Goal: Task Accomplishment & Management: Use online tool/utility

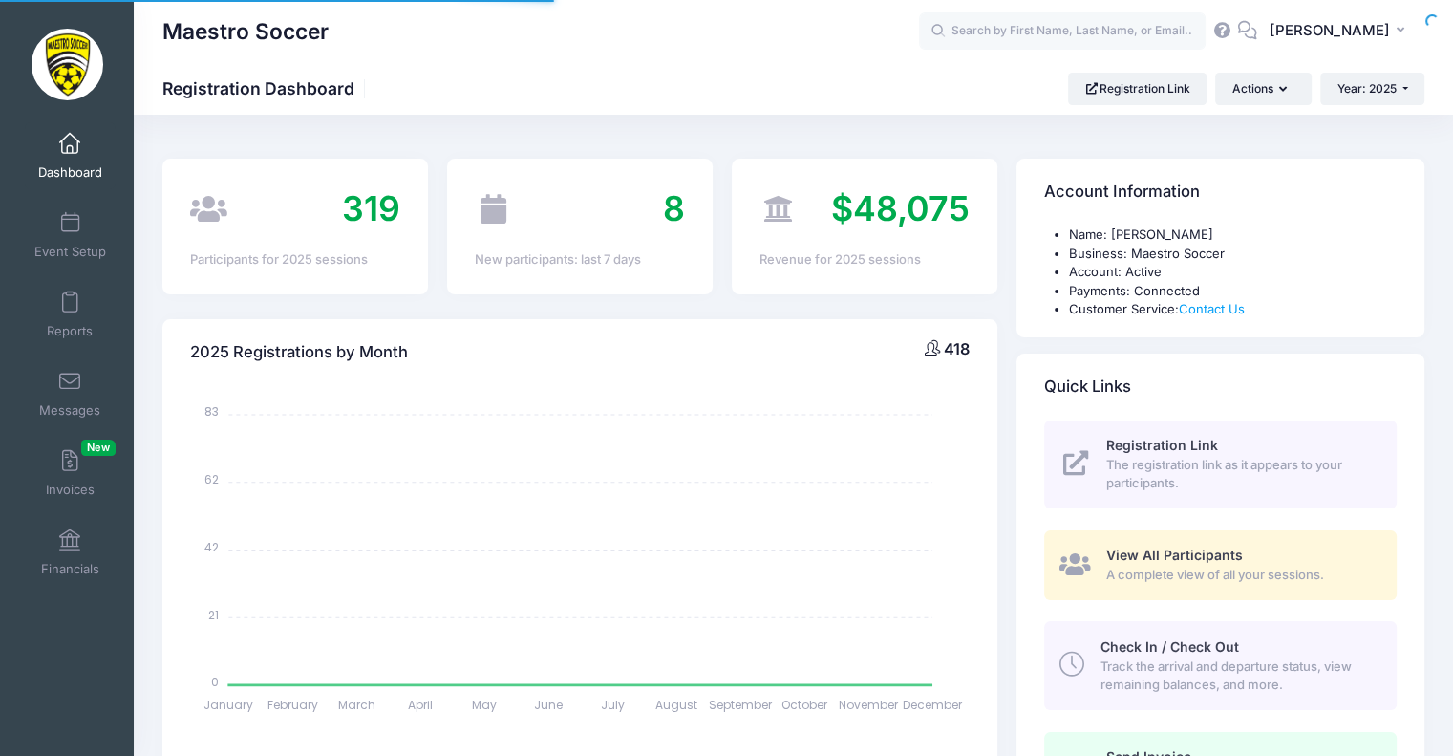
select select
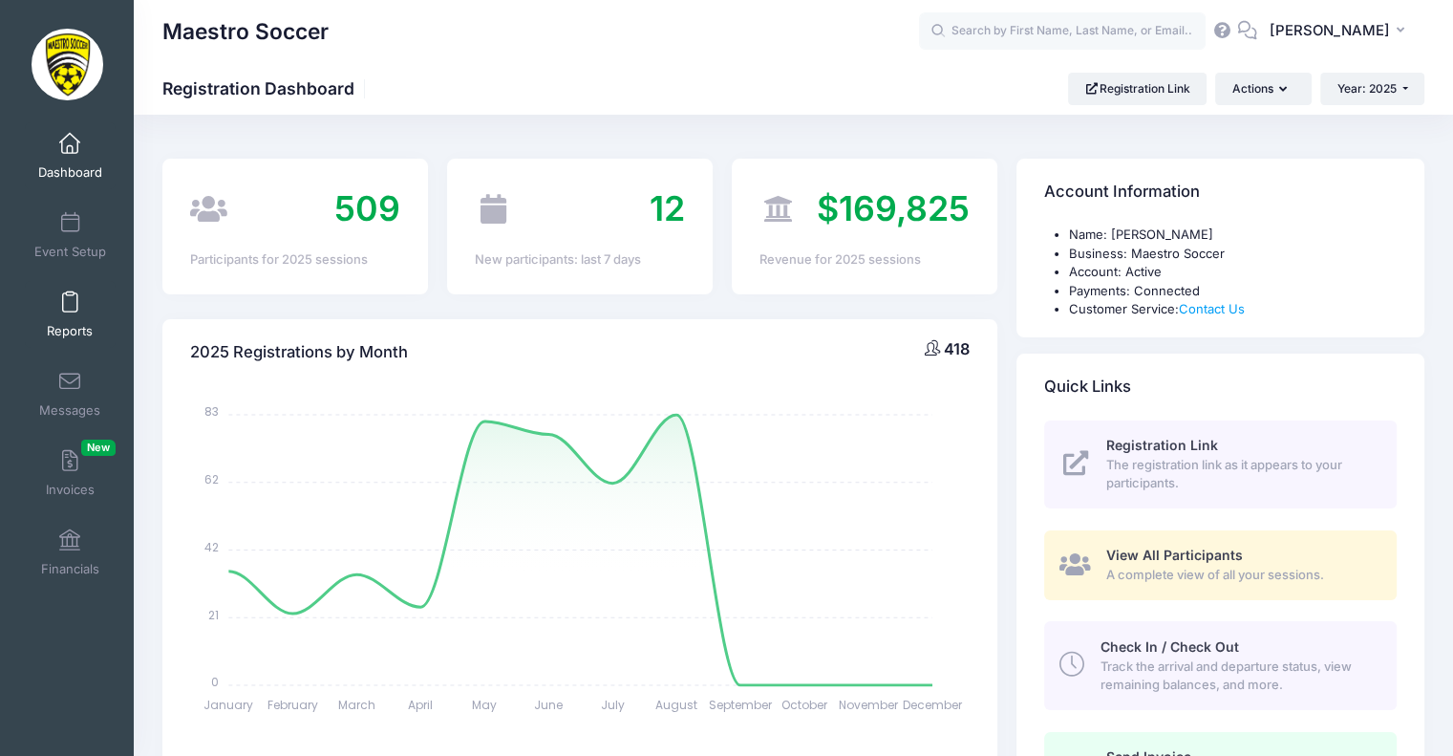
click at [76, 305] on link "Reports" at bounding box center [70, 314] width 91 height 67
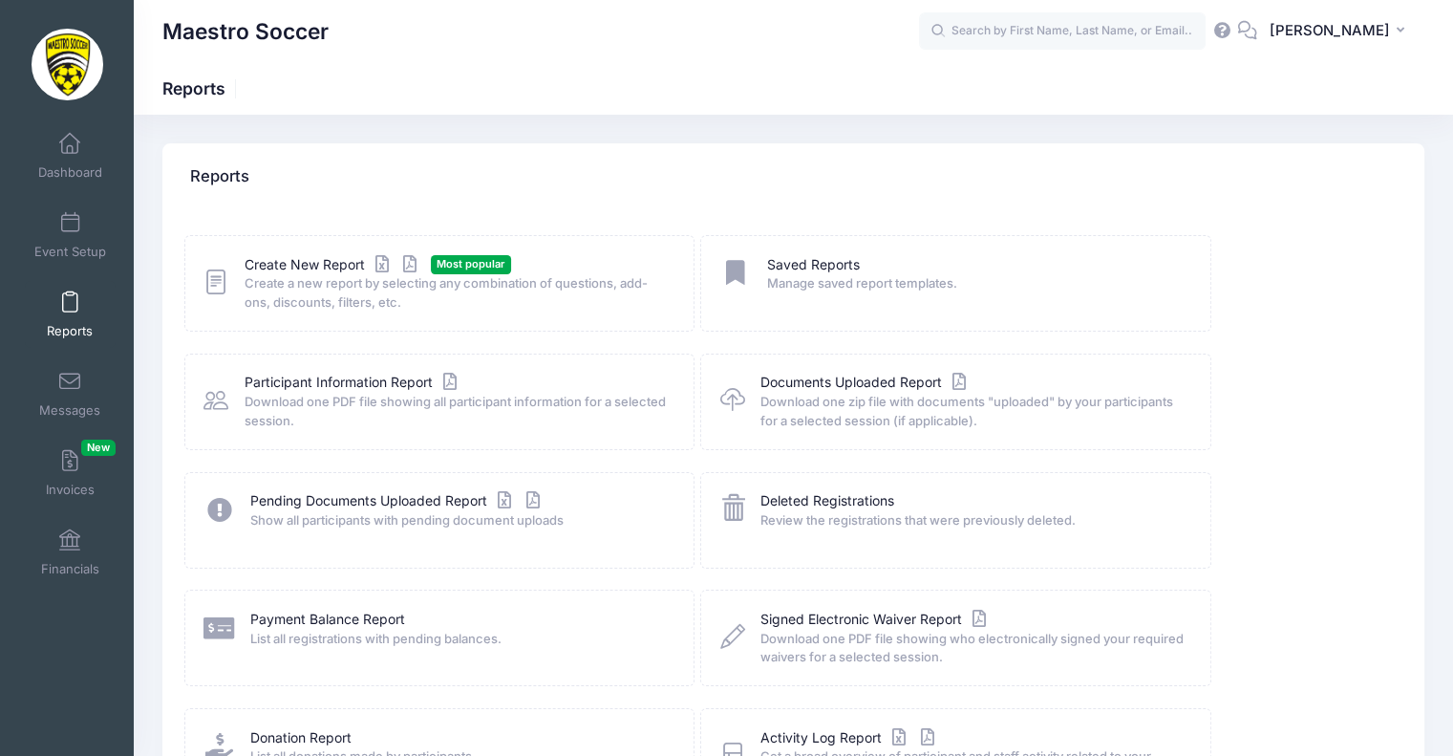
click at [327, 250] on div "Create New Report Most popular Create a new report by selecting any combination…" at bounding box center [439, 283] width 510 height 96
click at [308, 280] on span "Create a new report by selecting any combination of questions, add-ons, discoun…" at bounding box center [457, 292] width 424 height 37
click at [306, 264] on link "Create New Report" at bounding box center [334, 265] width 178 height 20
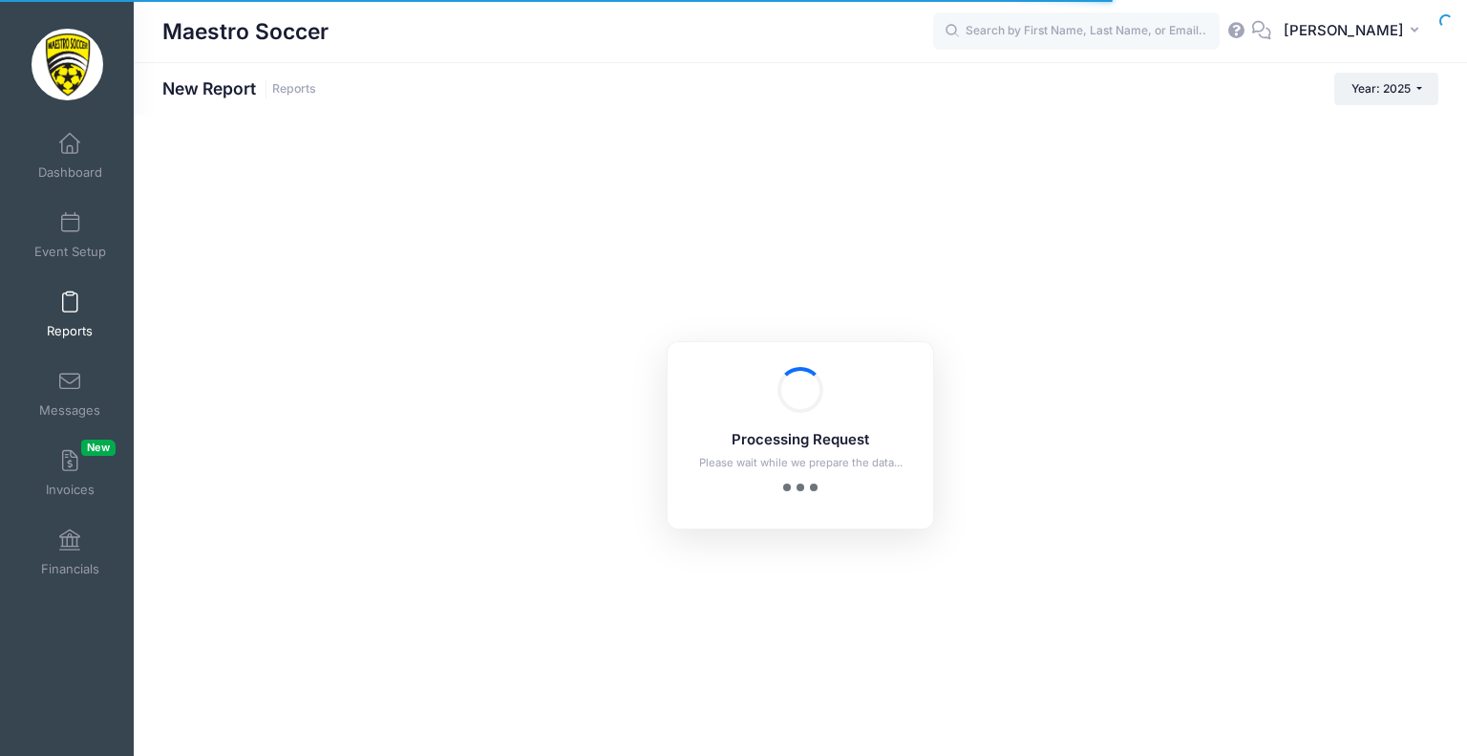
checkbox input "true"
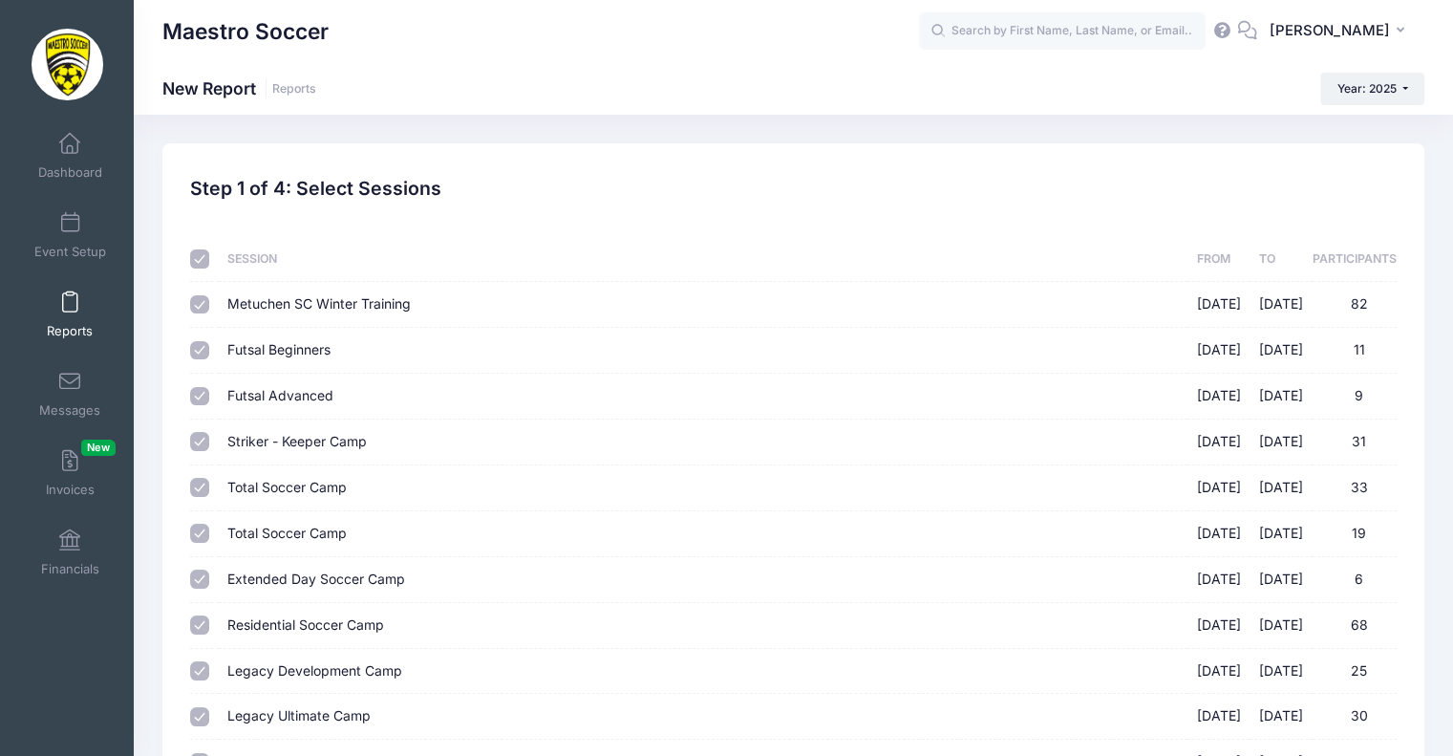
click at [203, 260] on input "checkbox" at bounding box center [199, 258] width 19 height 19
checkbox input "false"
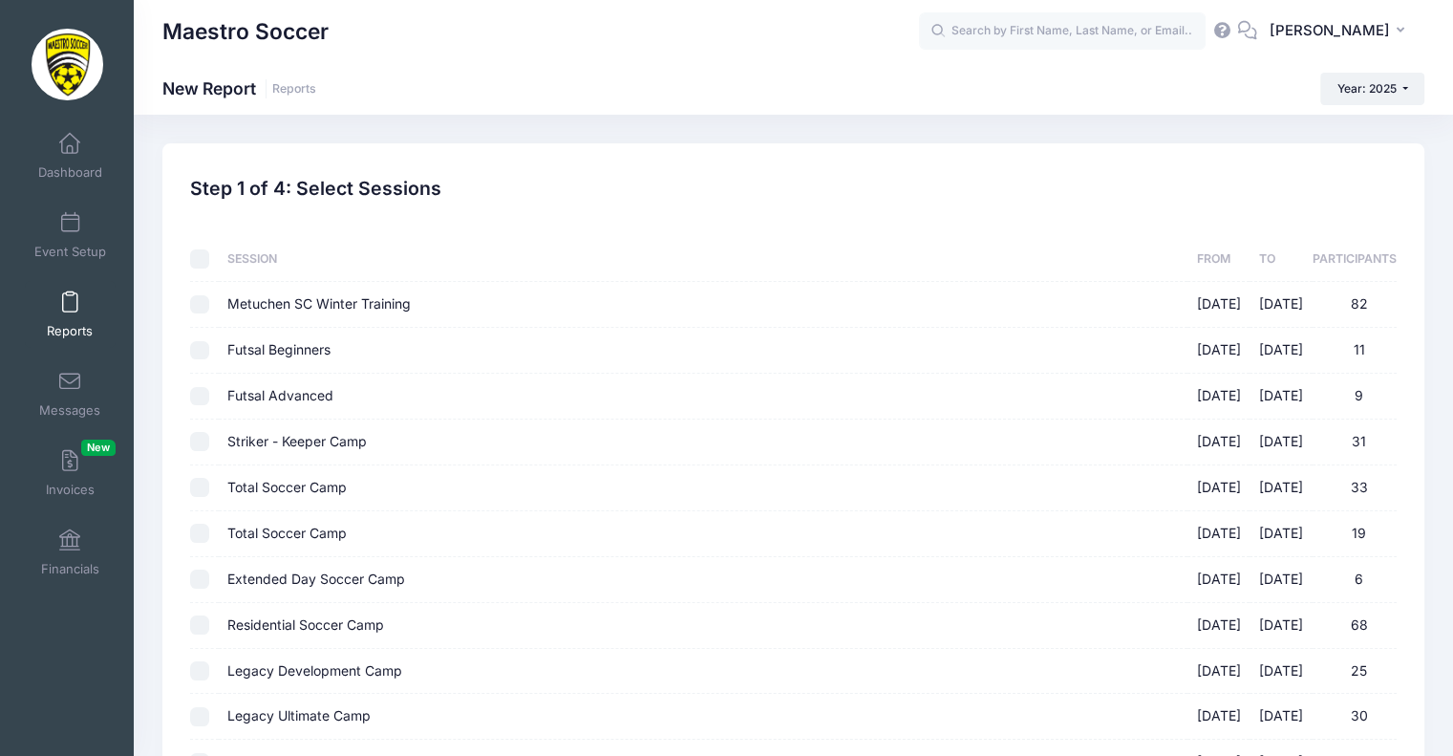
checkbox input "false"
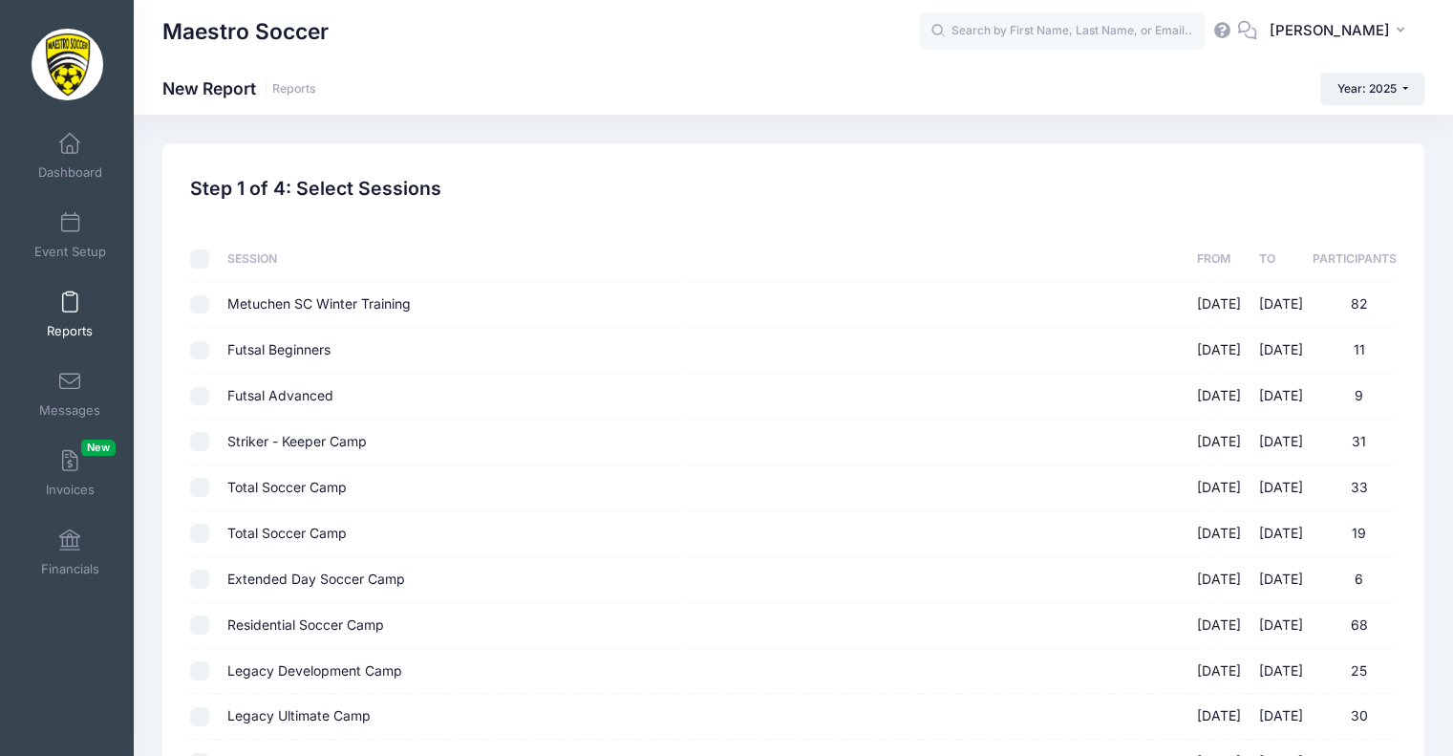
checkbox input "false"
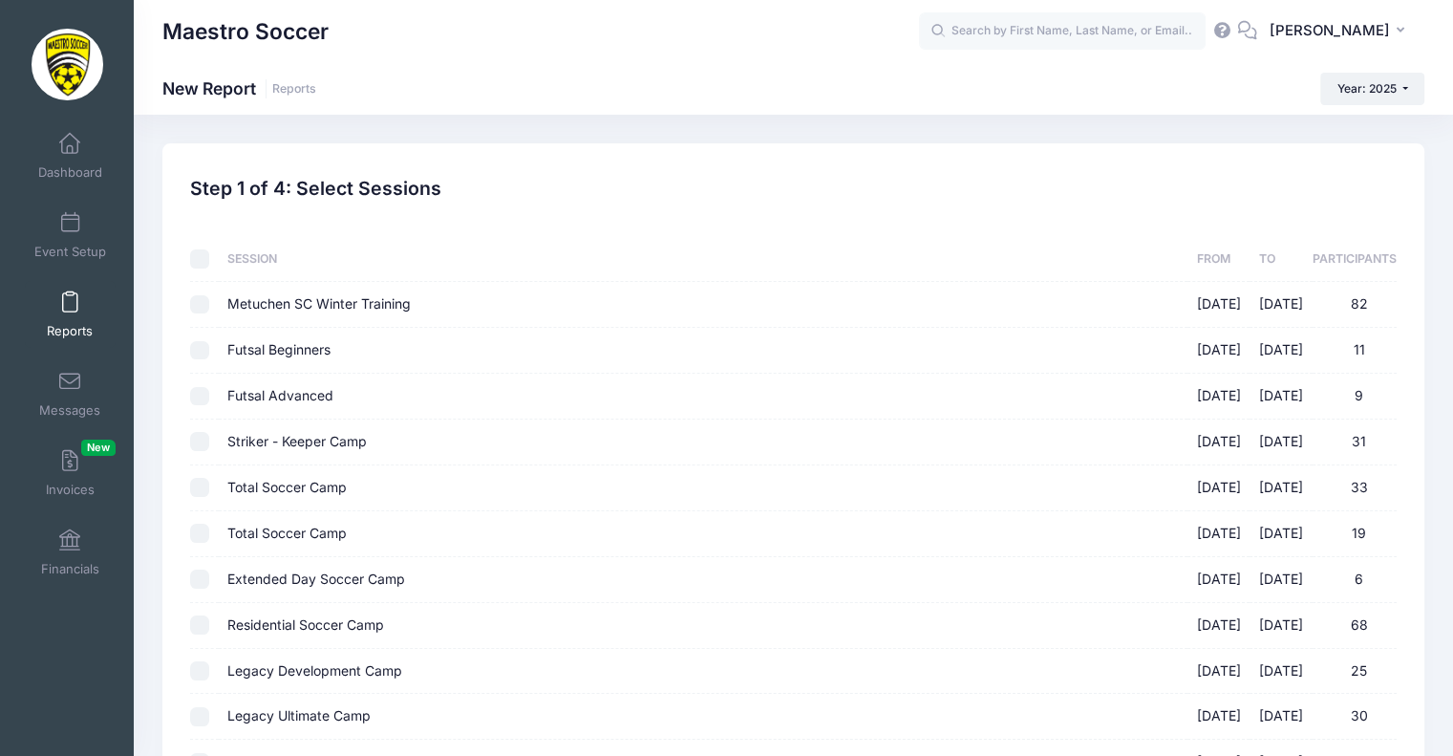
checkbox input "false"
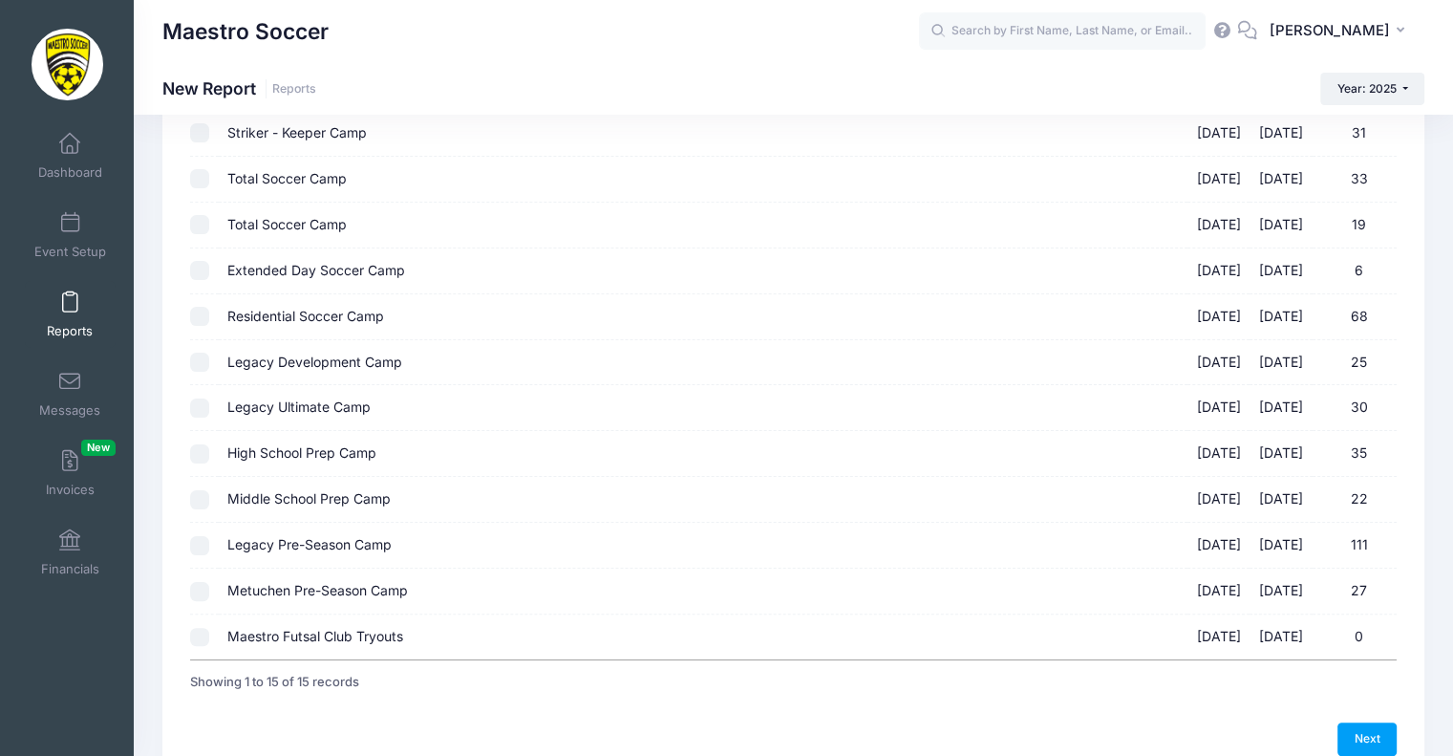
scroll to position [401, 0]
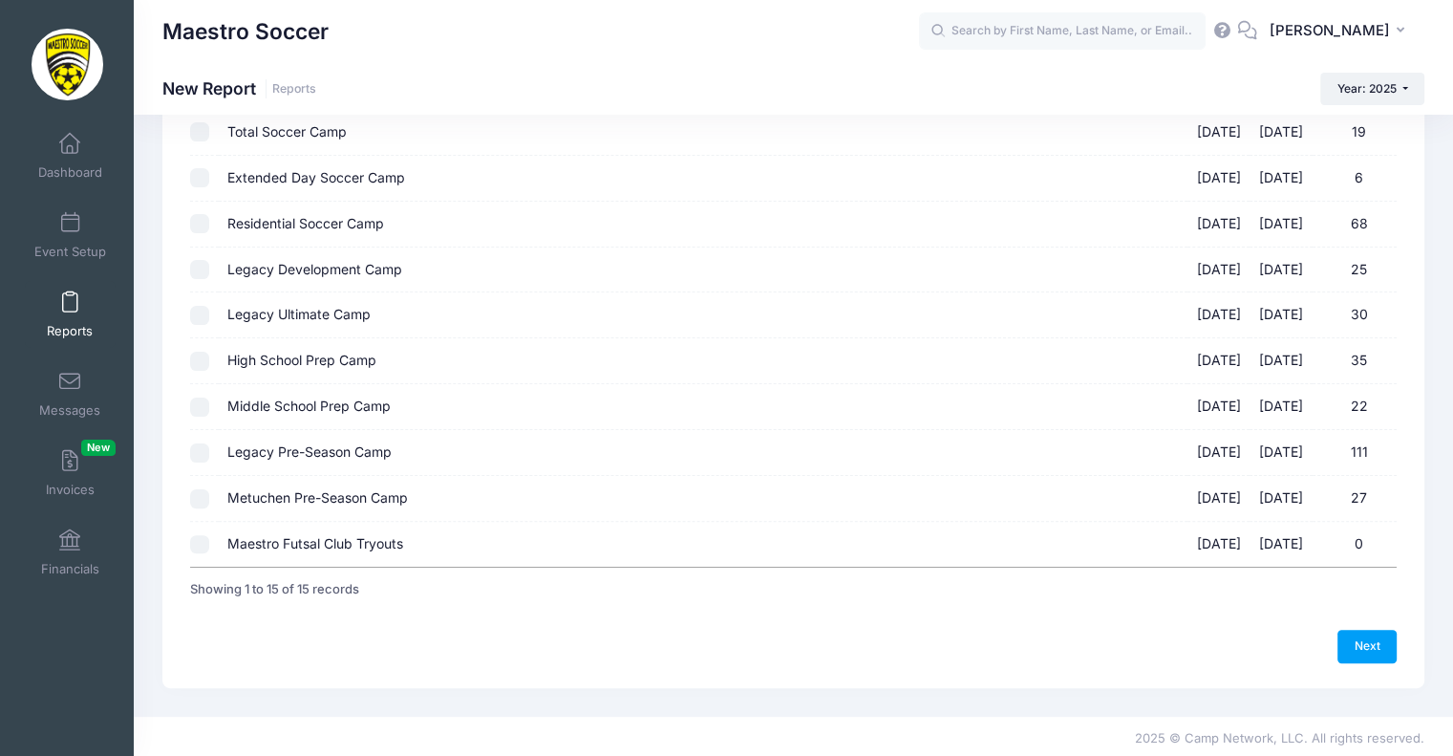
click at [202, 495] on input "Metuchen Pre-Season Camp 08/25/2025 - 08/28/2025 27" at bounding box center [199, 498] width 19 height 19
checkbox input "true"
click at [1348, 631] on link "Next" at bounding box center [1367, 646] width 59 height 32
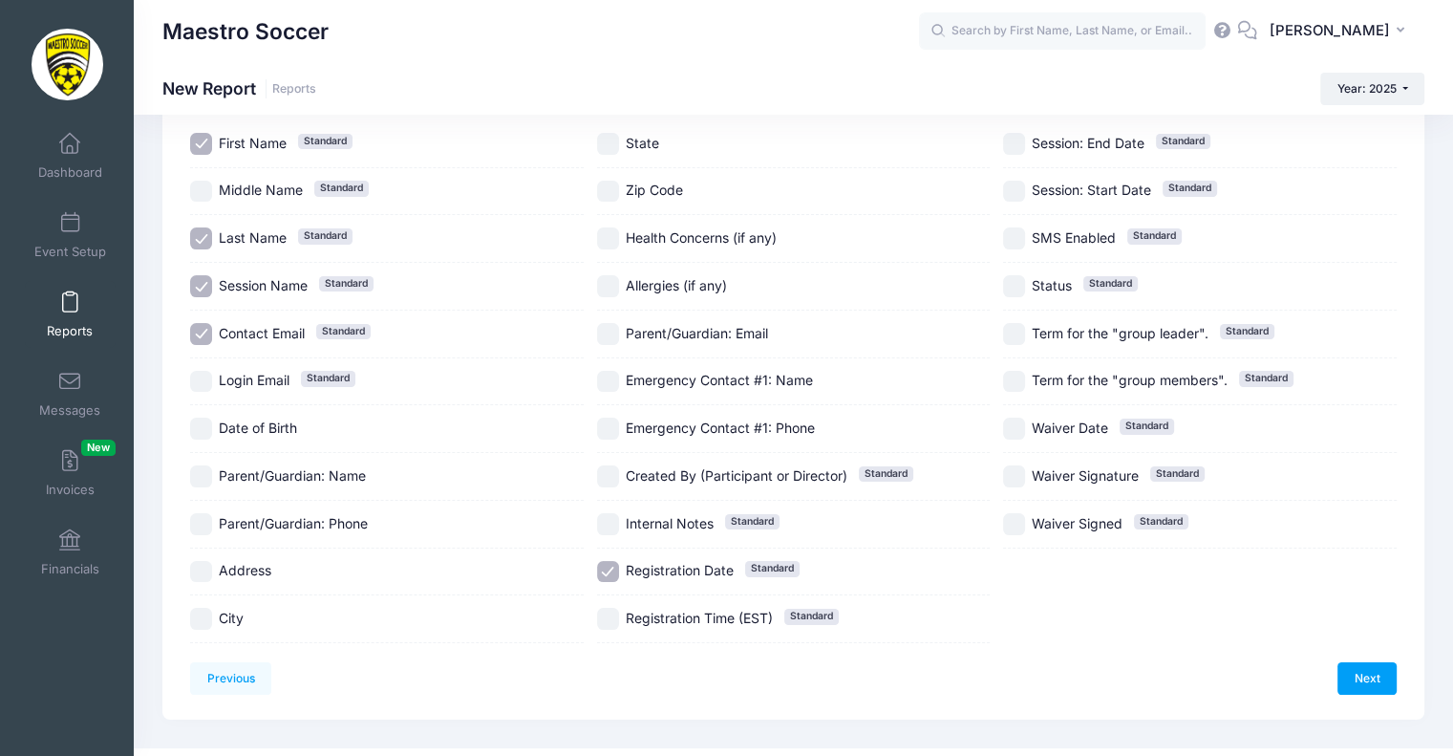
scroll to position [153, 0]
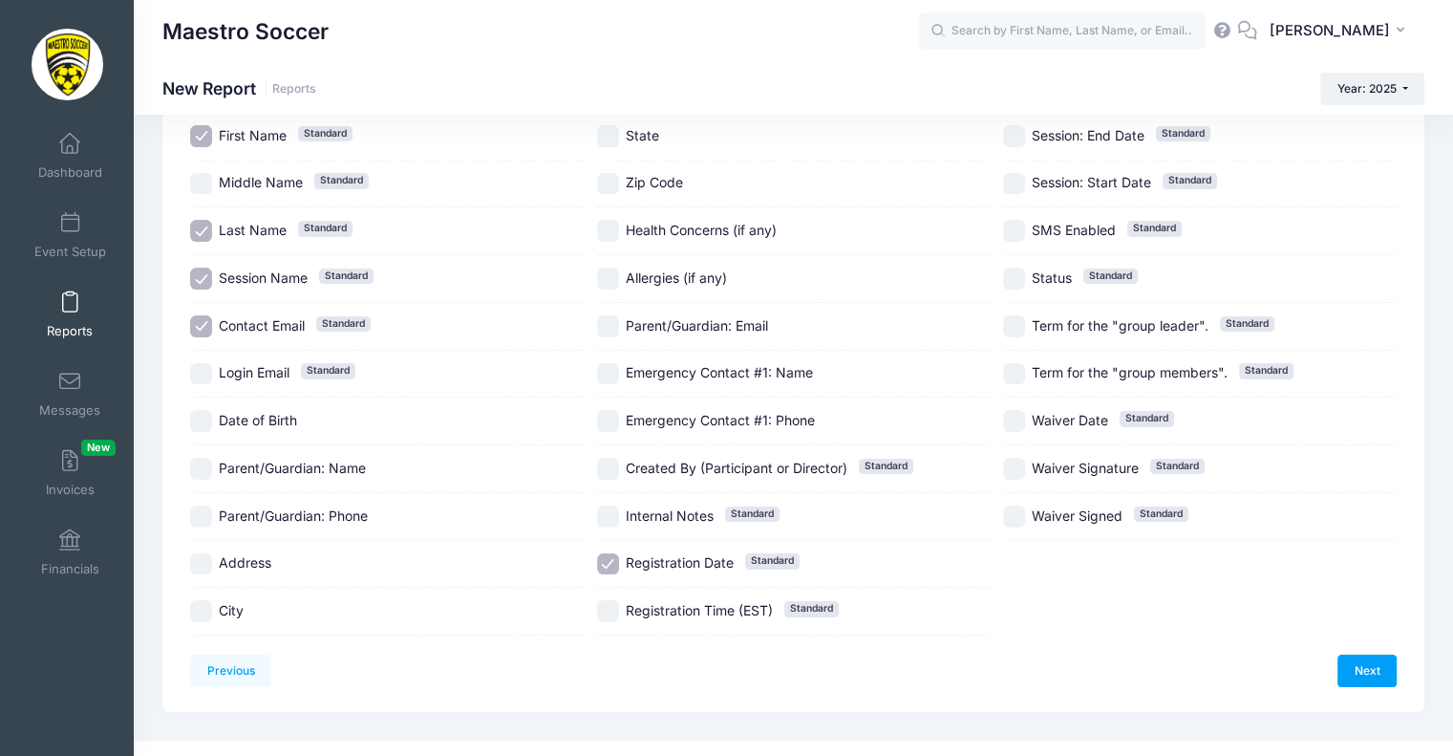
click at [203, 272] on input "Session Name Standard" at bounding box center [201, 279] width 22 height 22
checkbox input "false"
click at [611, 374] on input "Emergency Contact #1: Name" at bounding box center [608, 374] width 22 height 22
checkbox input "true"
click at [606, 412] on input "Emergency Contact #1: Phone" at bounding box center [608, 421] width 22 height 22
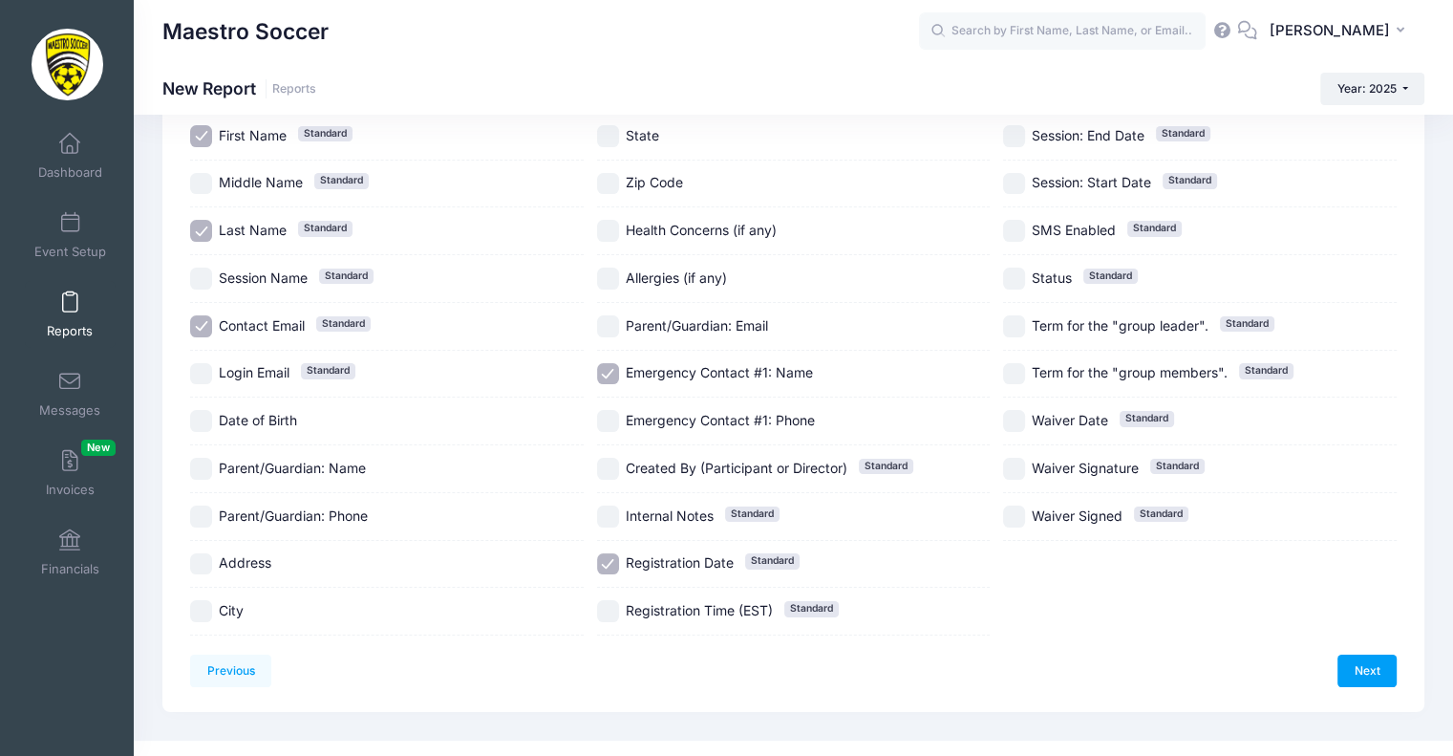
checkbox input "true"
click at [195, 412] on input "Date of Birth" at bounding box center [201, 421] width 22 height 22
checkbox input "true"
click at [1345, 663] on link "Next" at bounding box center [1367, 670] width 59 height 32
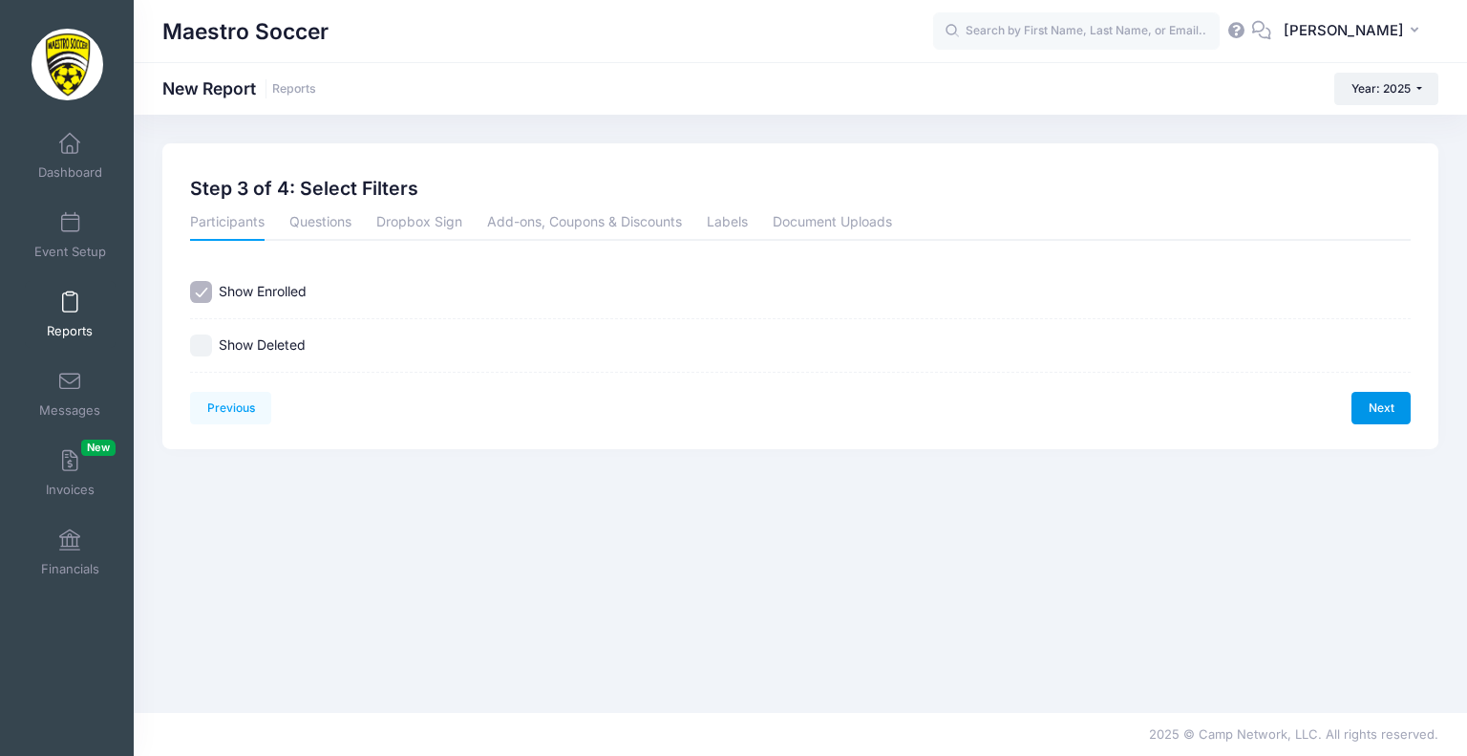
click at [1380, 416] on link "Next" at bounding box center [1381, 408] width 59 height 32
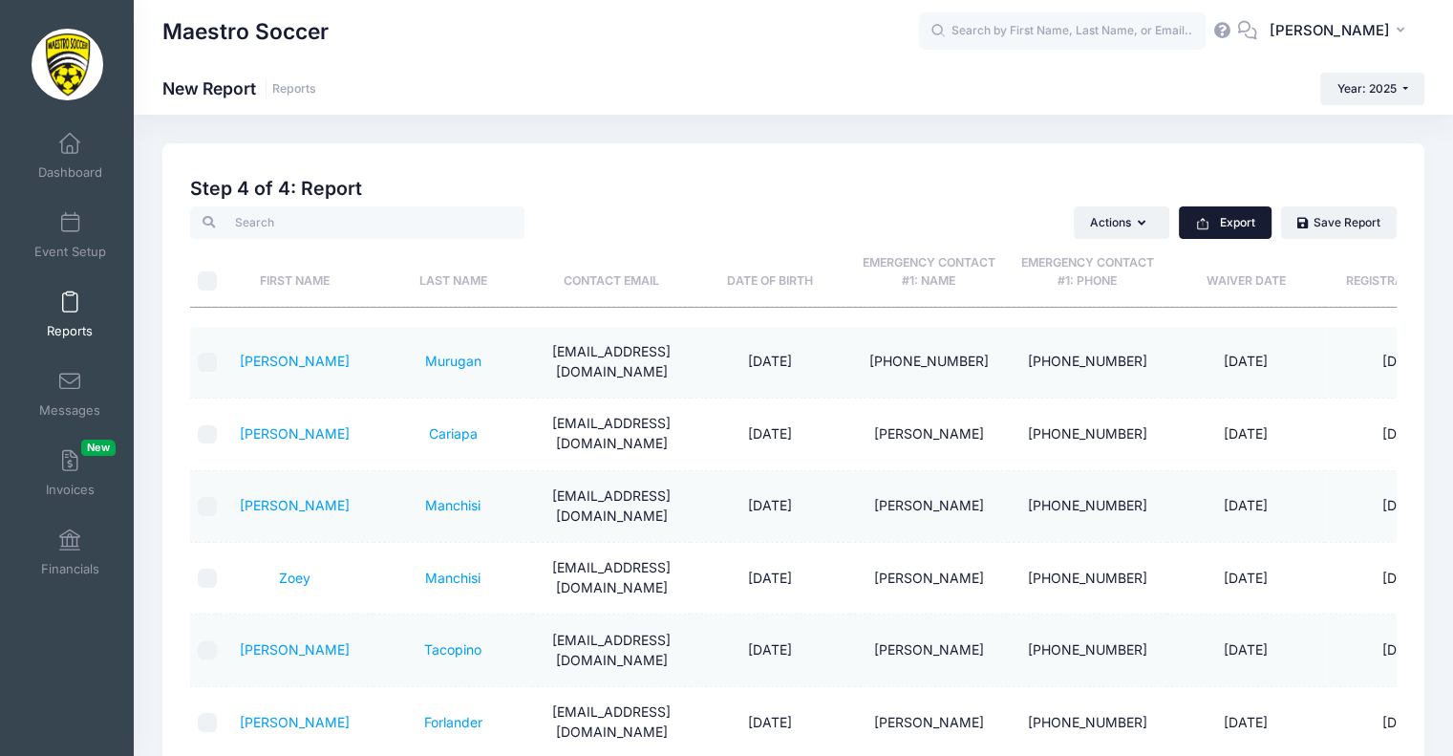
click at [1228, 221] on button "Export" at bounding box center [1225, 222] width 93 height 32
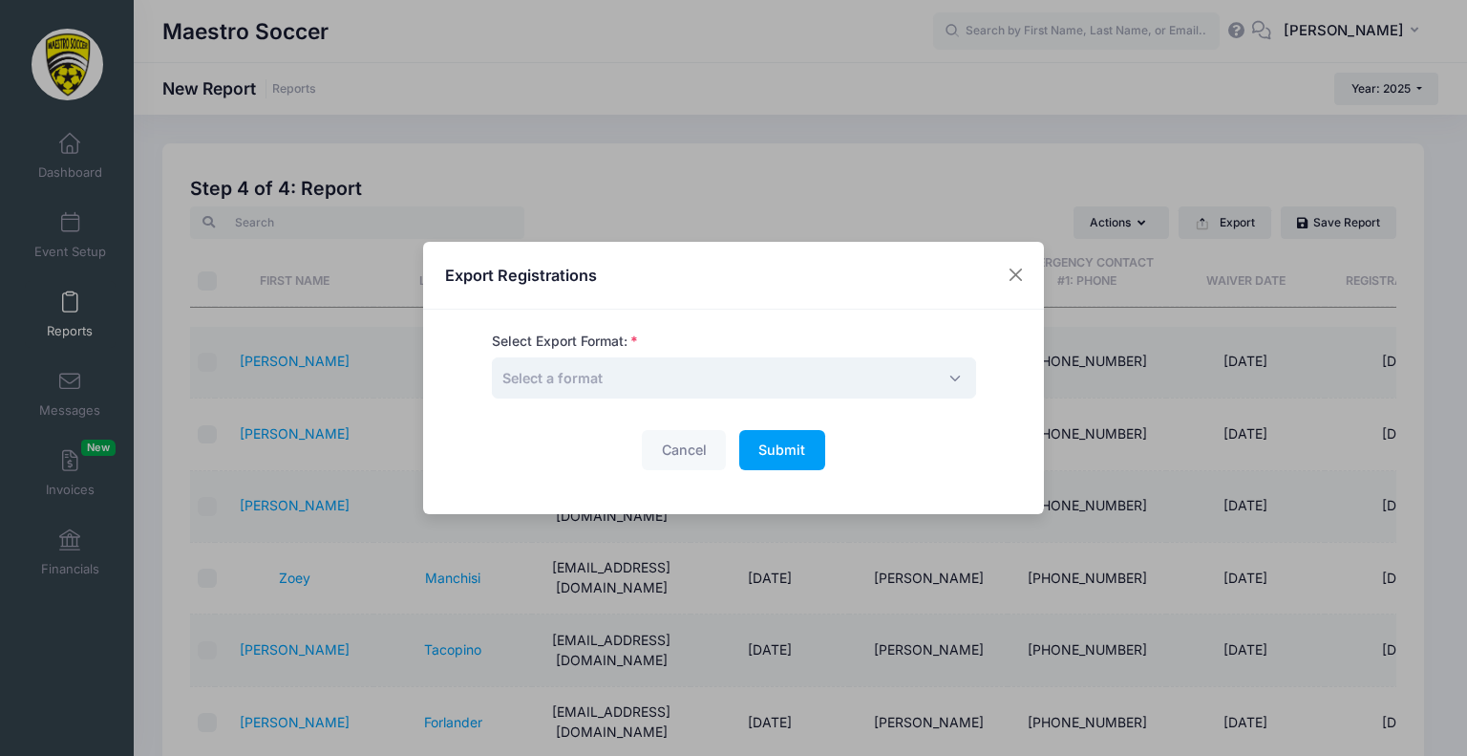
click at [803, 385] on span "Select a format" at bounding box center [734, 377] width 484 height 41
select select "excel"
click at [762, 442] on span "Submit" at bounding box center [782, 449] width 47 height 16
